Goal: Entertainment & Leisure: Consume media (video, audio)

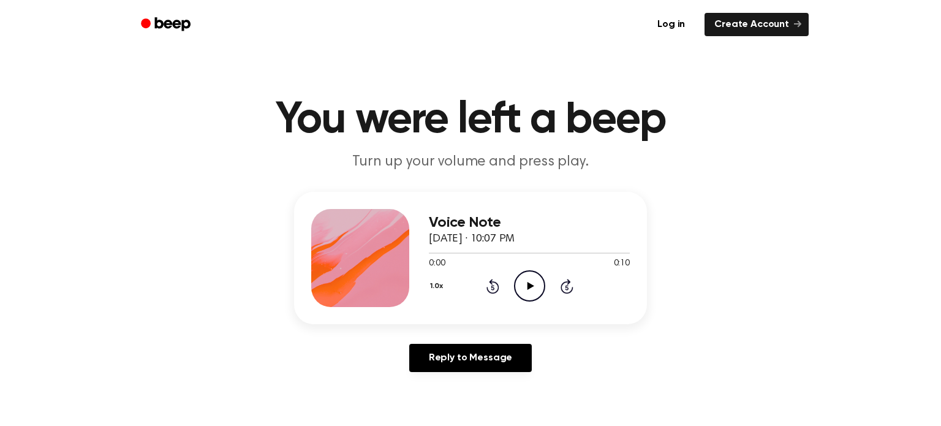
drag, startPoint x: 525, startPoint y: 283, endPoint x: 516, endPoint y: 287, distance: 9.6
click at [516, 287] on icon "Play Audio" at bounding box center [529, 285] width 31 height 31
click at [525, 280] on icon "Play Audio" at bounding box center [529, 285] width 31 height 31
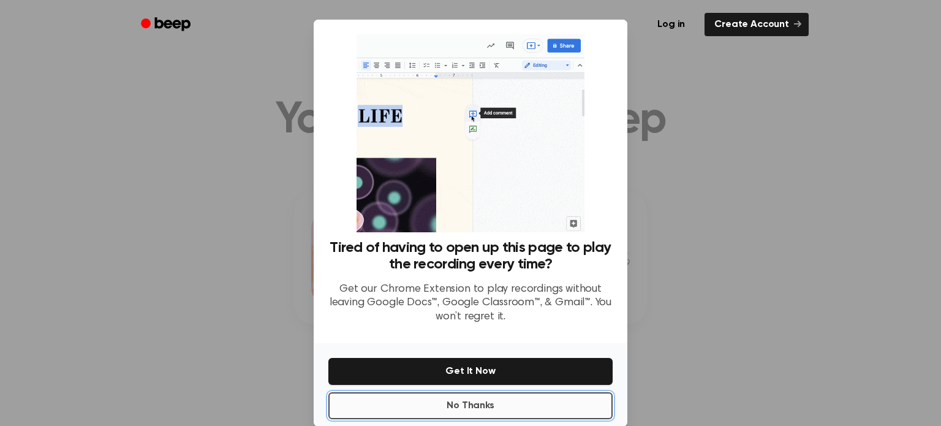
click at [557, 394] on button "No Thanks" at bounding box center [470, 405] width 284 height 27
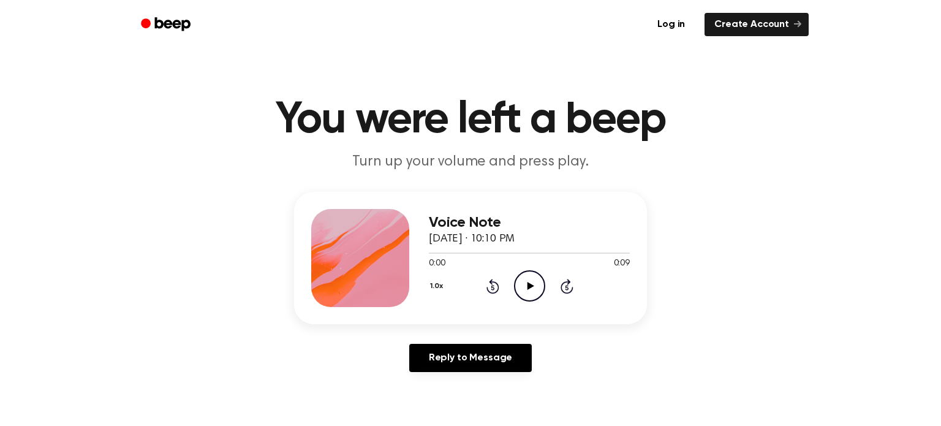
click at [515, 287] on icon "Play Audio" at bounding box center [529, 285] width 31 height 31
drag, startPoint x: 528, startPoint y: 269, endPoint x: 517, endPoint y: 261, distance: 14.1
click at [529, 269] on div "0:00 0:07" at bounding box center [529, 263] width 201 height 13
click at [516, 280] on circle at bounding box center [529, 286] width 30 height 30
drag, startPoint x: 535, startPoint y: 273, endPoint x: 539, endPoint y: 280, distance: 8.2
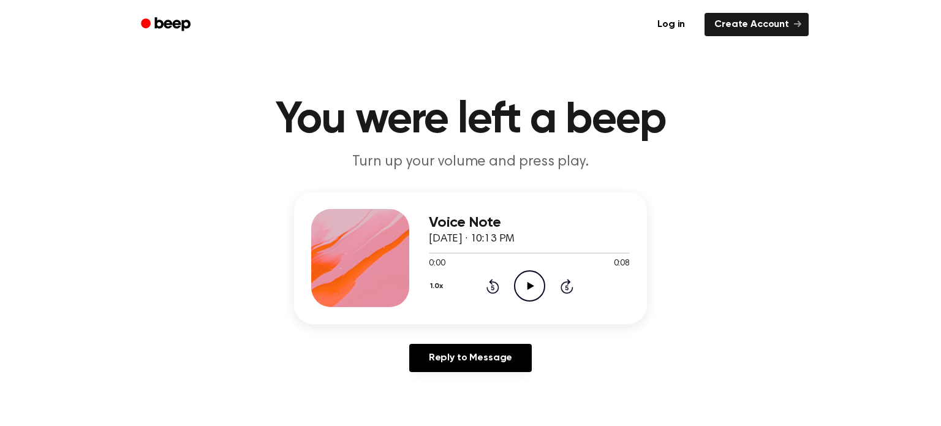
click at [539, 280] on icon "Play Audio" at bounding box center [529, 285] width 31 height 31
click at [528, 301] on div "Voice Note September 25, 2025 · 10:13 PM 0:08 0:08 Your browser does not suppor…" at bounding box center [529, 258] width 201 height 98
click at [529, 290] on icon "Play Audio" at bounding box center [529, 285] width 31 height 31
click at [538, 290] on icon "Play Audio" at bounding box center [529, 285] width 31 height 31
click at [540, 293] on icon "Play Audio" at bounding box center [529, 285] width 31 height 31
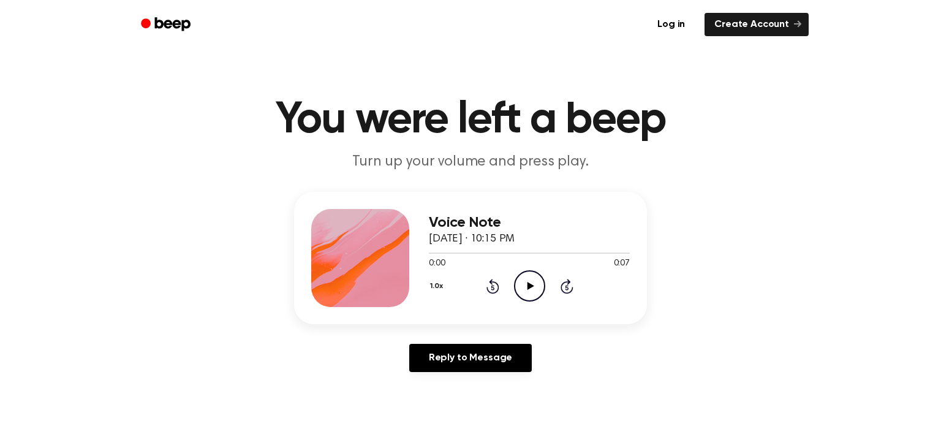
click at [532, 294] on icon "Play Audio" at bounding box center [529, 285] width 31 height 31
click at [528, 280] on icon "Play Audio" at bounding box center [529, 285] width 31 height 31
click at [511, 283] on div "1.0x Rewind 5 seconds Play Audio Skip 5 seconds" at bounding box center [529, 285] width 201 height 31
click at [530, 285] on icon at bounding box center [530, 286] width 7 height 8
click at [523, 285] on icon "Play Audio" at bounding box center [529, 285] width 31 height 31
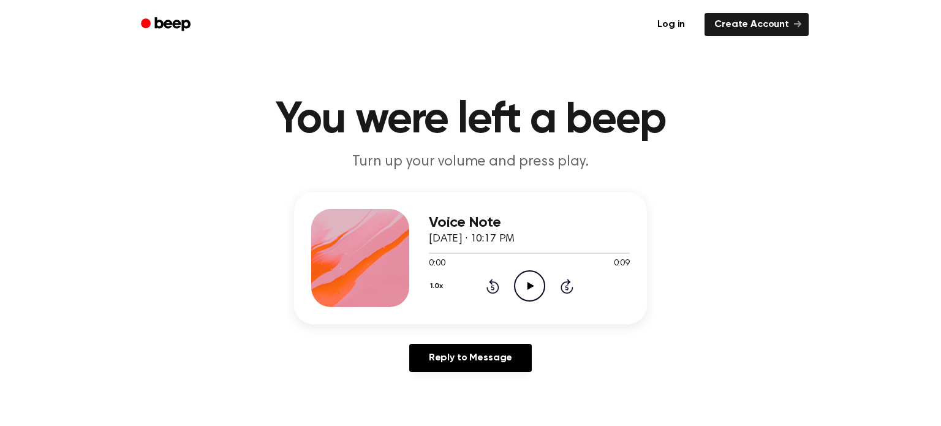
click at [530, 286] on icon at bounding box center [530, 286] width 7 height 8
click at [533, 280] on icon "Play Audio" at bounding box center [529, 285] width 31 height 31
click at [532, 289] on icon "Play Audio" at bounding box center [529, 285] width 31 height 31
